Goal: Transaction & Acquisition: Purchase product/service

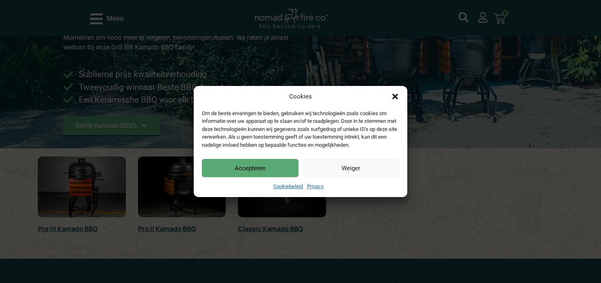
click at [396, 95] on icon "Dialog sluiten" at bounding box center [395, 97] width 8 height 8
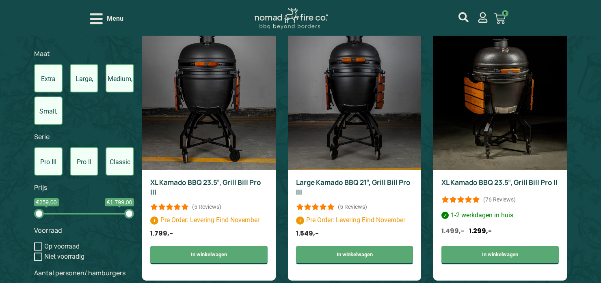
scroll to position [447, 0]
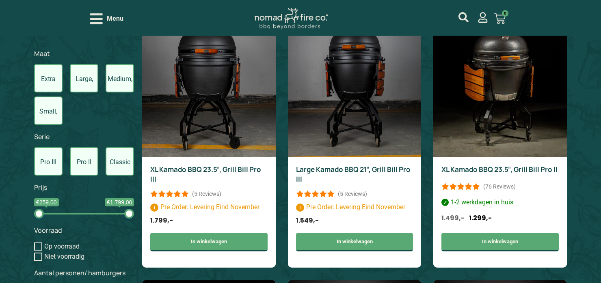
click at [86, 81] on label "Large, 21inch" at bounding box center [84, 78] width 28 height 28
click at [0, 0] on input "Large, 21inch" at bounding box center [0, 0] width 0 height 0
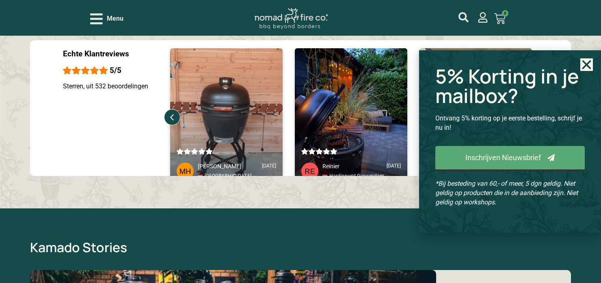
scroll to position [792, 0]
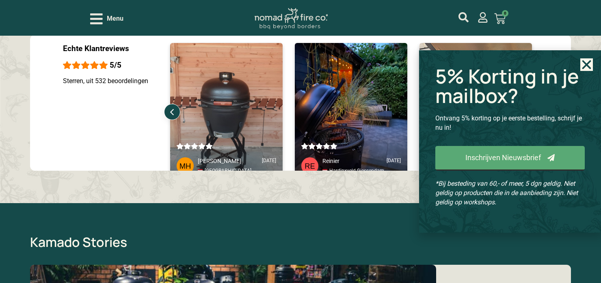
click at [588, 63] on use "Close" at bounding box center [586, 64] width 9 height 9
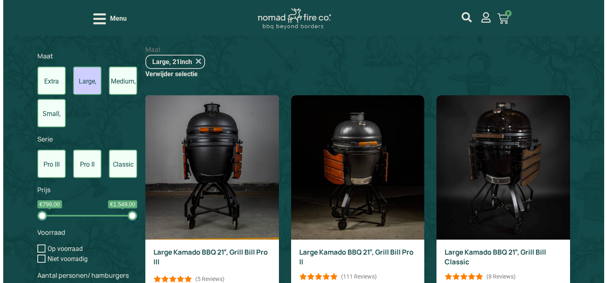
scroll to position [264, 0]
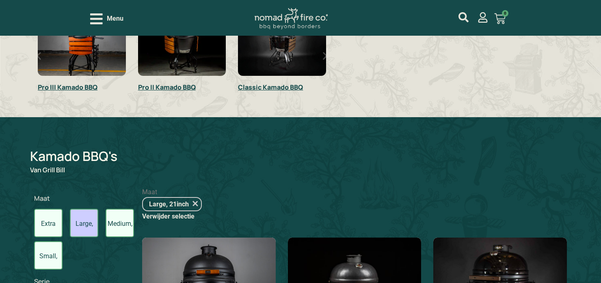
click at [97, 21] on icon "Open/Close Menu" at bounding box center [96, 19] width 13 height 14
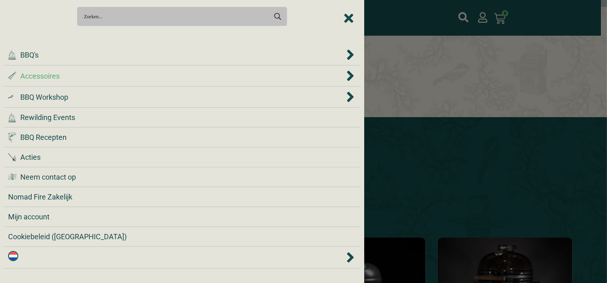
click at [53, 77] on span "Accessoires" at bounding box center [39, 76] width 39 height 11
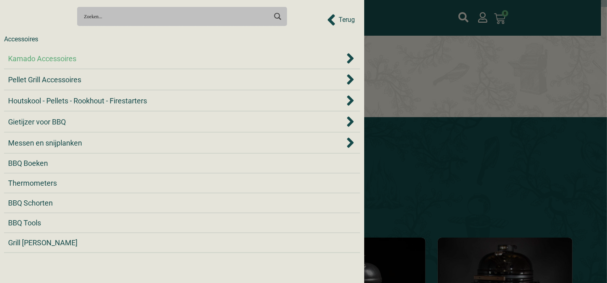
click at [73, 58] on span "Kamado Accessoires" at bounding box center [42, 58] width 68 height 11
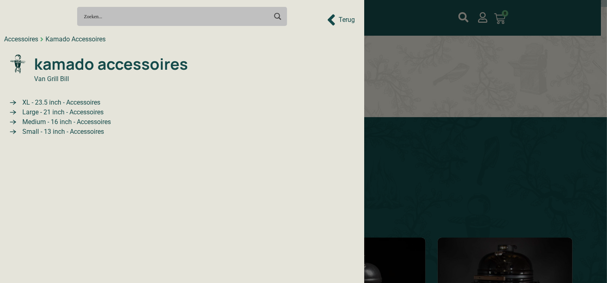
click at [84, 112] on span "Large - 21 inch - Accessoires" at bounding box center [61, 113] width 83 height 10
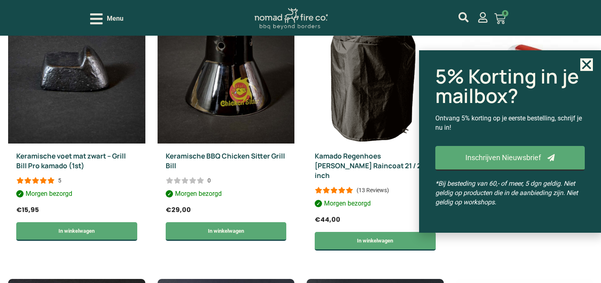
scroll to position [357, 0]
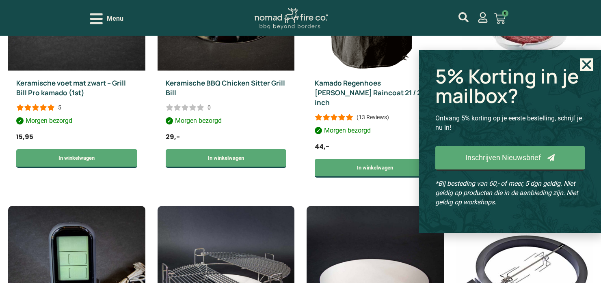
click at [590, 64] on icon "Close" at bounding box center [586, 64] width 13 height 13
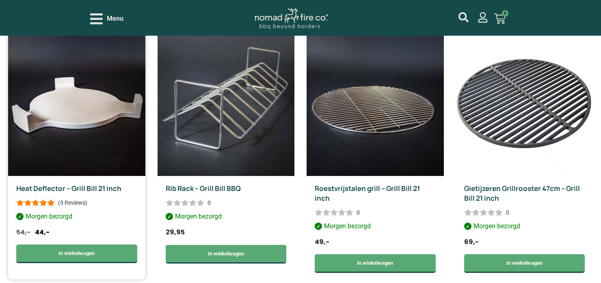
scroll to position [804, 0]
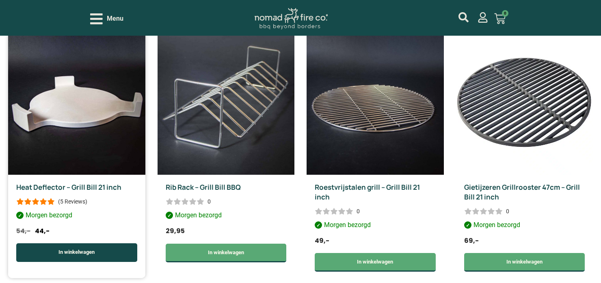
click at [80, 244] on link "In winkelwagen" at bounding box center [76, 253] width 121 height 19
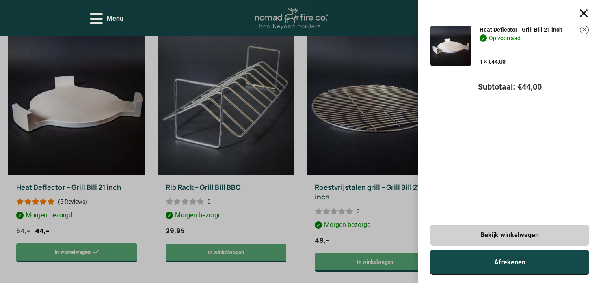
click at [492, 263] on link "Afrekenen" at bounding box center [509, 262] width 158 height 25
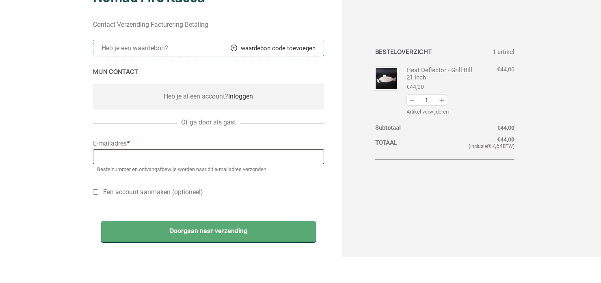
scroll to position [41, 0]
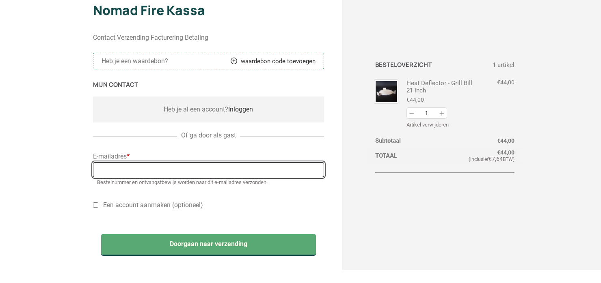
click at [129, 167] on input "E-mailadres *" at bounding box center [208, 169] width 231 height 15
type input "jbergwerff123@gmail.com"
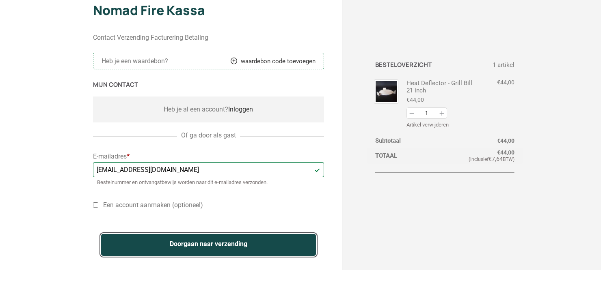
click at [225, 246] on button "Doorgaan naar verzending" at bounding box center [208, 245] width 215 height 22
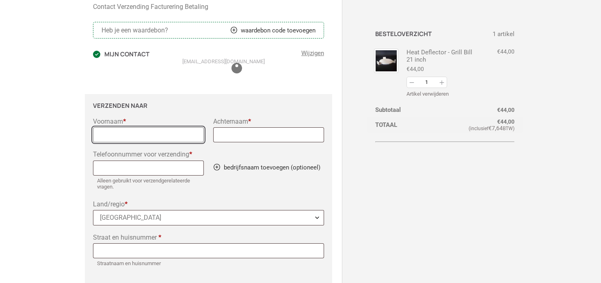
scroll to position [94, 0]
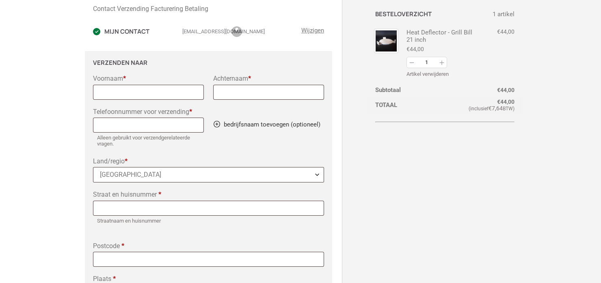
click at [155, 107] on div "Voornaam * Achternaam * Telefoonnummer voor verzending * Alleen gebruikt voor v…" at bounding box center [208, 192] width 231 height 234
click at [156, 95] on input "Voornaam *" at bounding box center [148, 92] width 111 height 15
type input "jørgen"
type input "bergwerff"
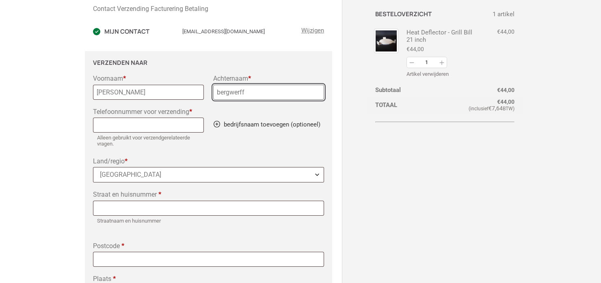
type input "+31615481"
type input "Kerkstraat, 120"
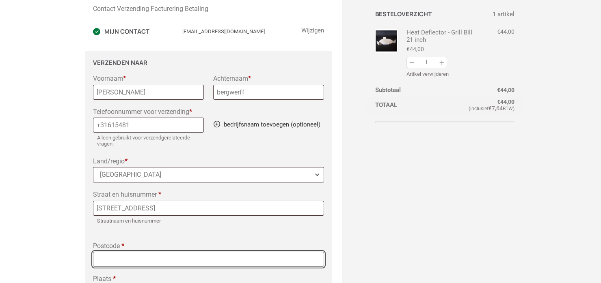
type input "2411 AH"
type input "Bodegraven"
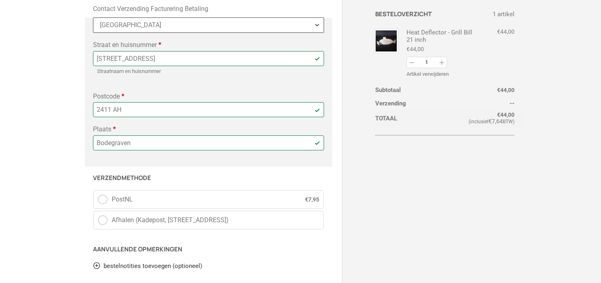
scroll to position [297, 0]
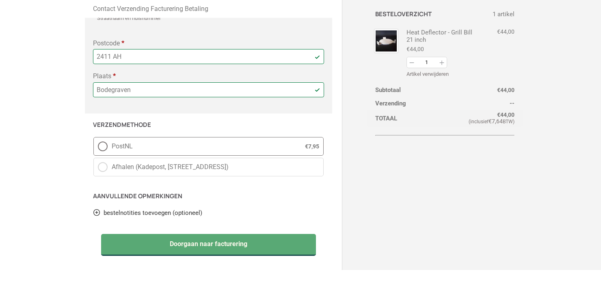
click at [103, 147] on label "PostNL € 7,95" at bounding box center [208, 146] width 230 height 19
click at [94, 138] on input "PostNL € 7,95" at bounding box center [93, 137] width 0 height 0
radio input "true"
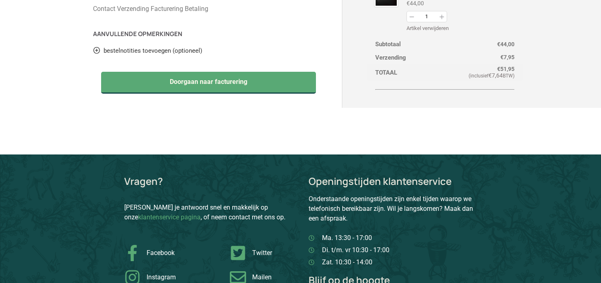
scroll to position [500, 0]
